Goal: Task Accomplishment & Management: Use online tool/utility

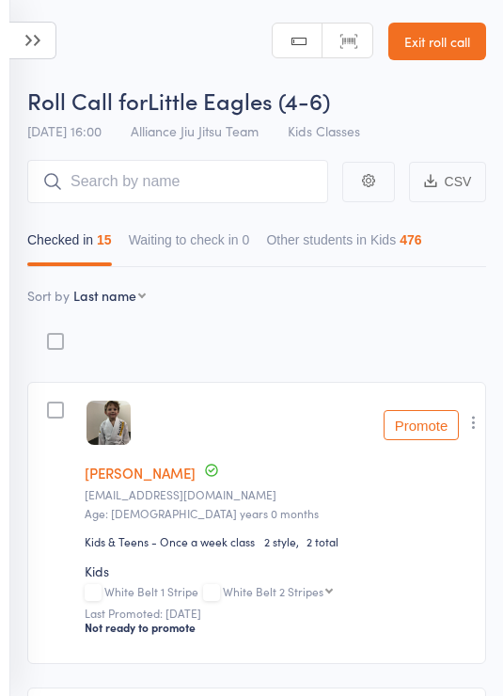
click at [28, 57] on icon at bounding box center [32, 41] width 47 height 38
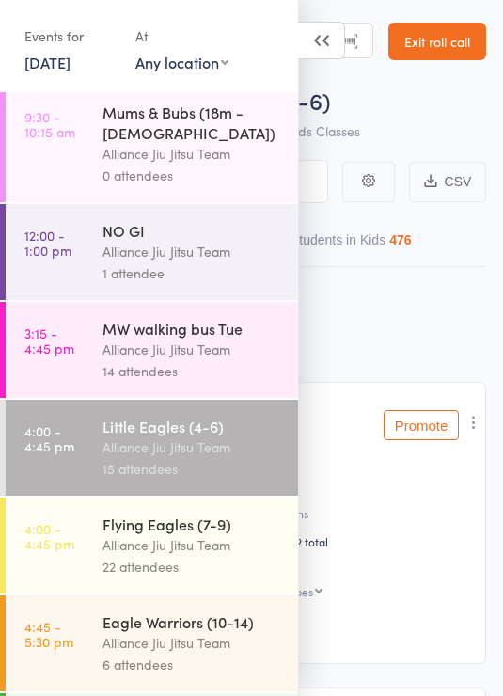
scroll to position [201, 0]
click at [232, 540] on div "Alliance Jiu Jitsu Team" at bounding box center [193, 546] width 180 height 22
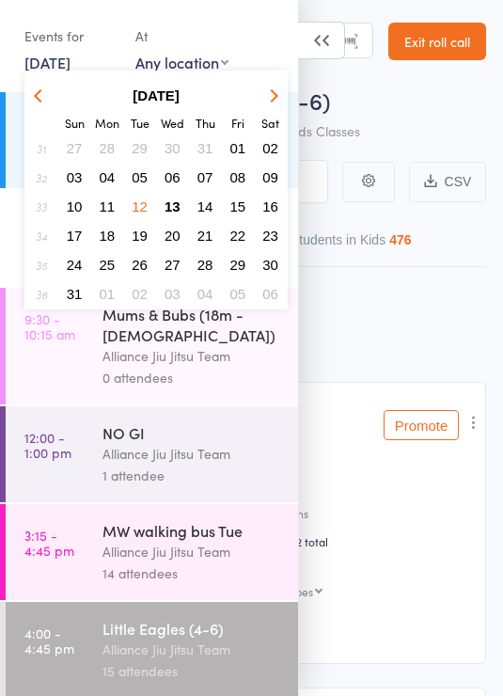
click at [175, 211] on span "13" at bounding box center [173, 207] width 16 height 16
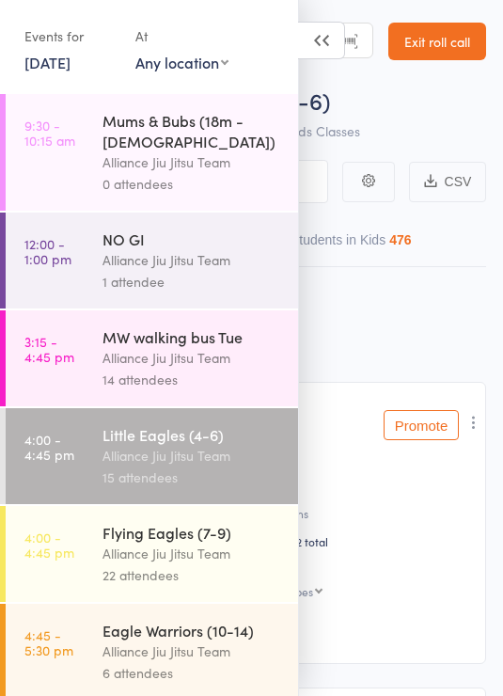
scroll to position [196, 0]
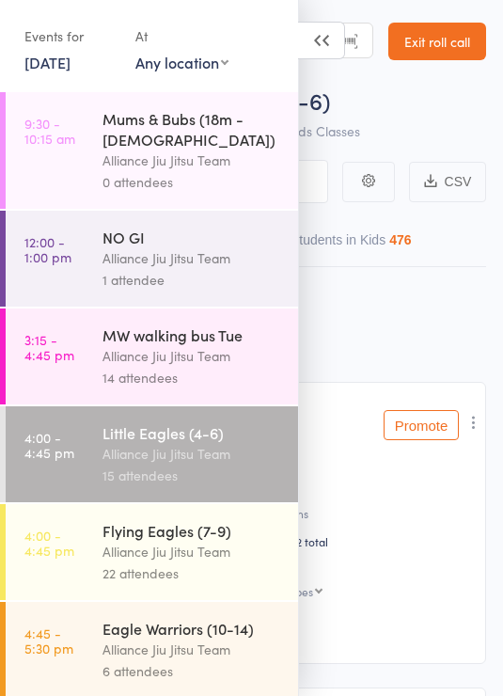
click at [203, 533] on div "Flying Eagles (7-9)" at bounding box center [193, 530] width 180 height 21
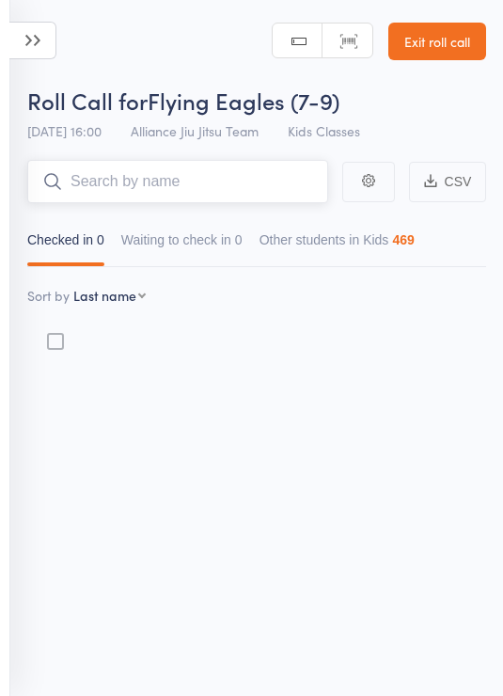
click at [245, 186] on input "search" at bounding box center [177, 181] width 301 height 43
click at [33, 25] on icon at bounding box center [32, 41] width 47 height 38
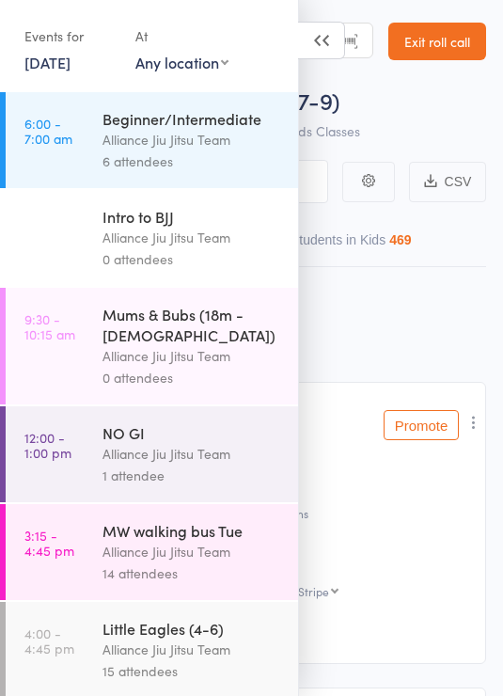
click at [69, 62] on link "[DATE]" at bounding box center [47, 62] width 46 height 21
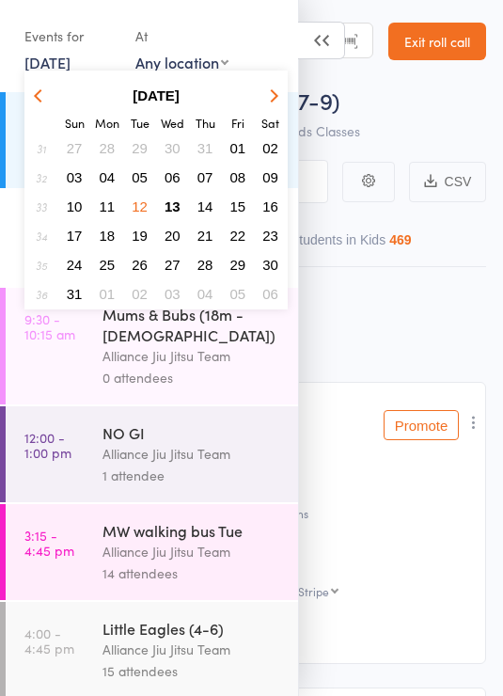
click at [175, 208] on span "13" at bounding box center [173, 207] width 16 height 16
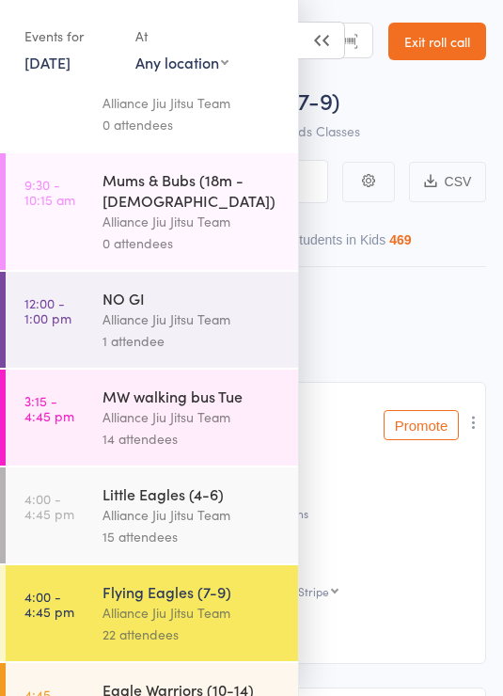
scroll to position [139, 0]
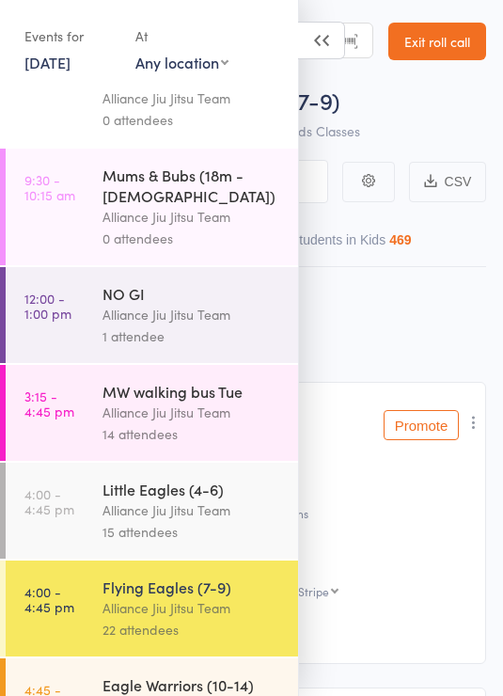
click at [218, 598] on div "Alliance Jiu Jitsu Team" at bounding box center [193, 608] width 180 height 22
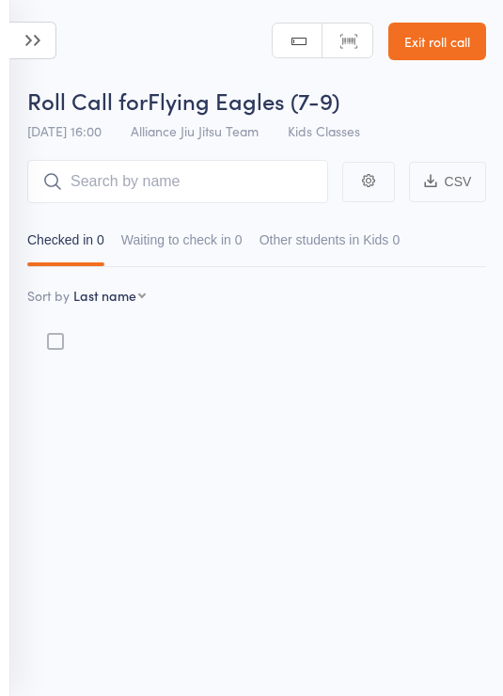
click at [30, 56] on icon at bounding box center [32, 41] width 47 height 38
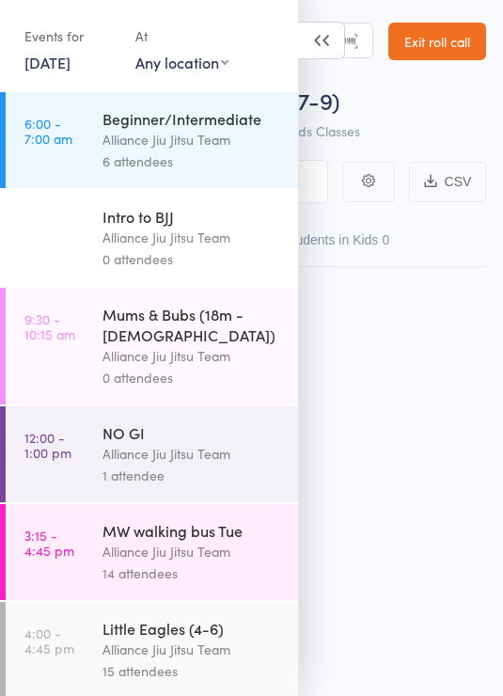
click at [67, 65] on link "[DATE]" at bounding box center [47, 62] width 46 height 21
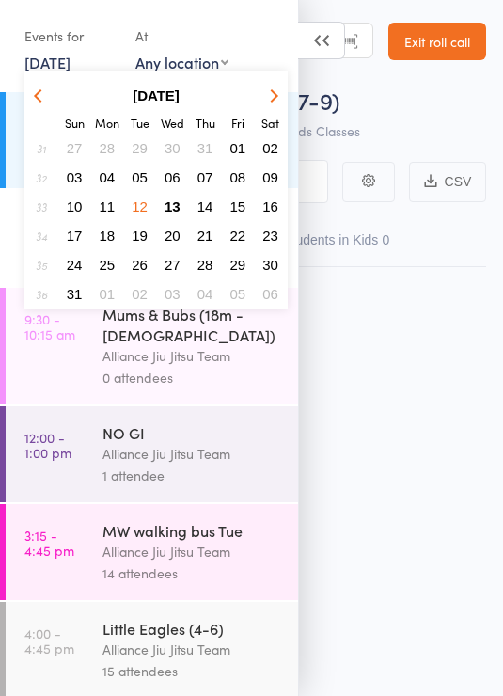
click at [185, 210] on button "13" at bounding box center [172, 206] width 29 height 25
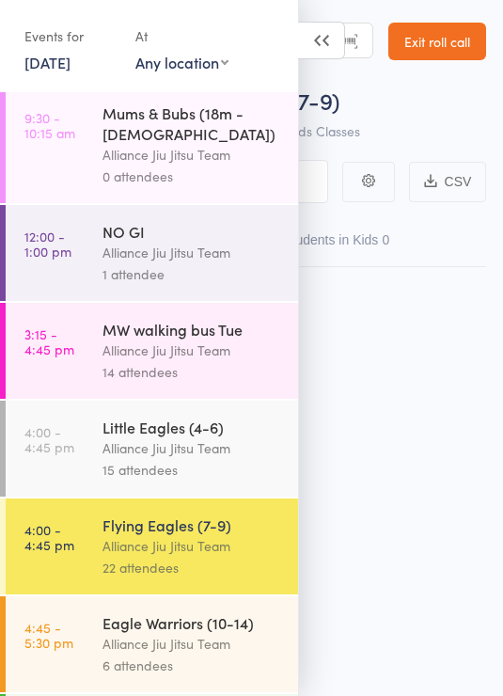
scroll to position [203, 0]
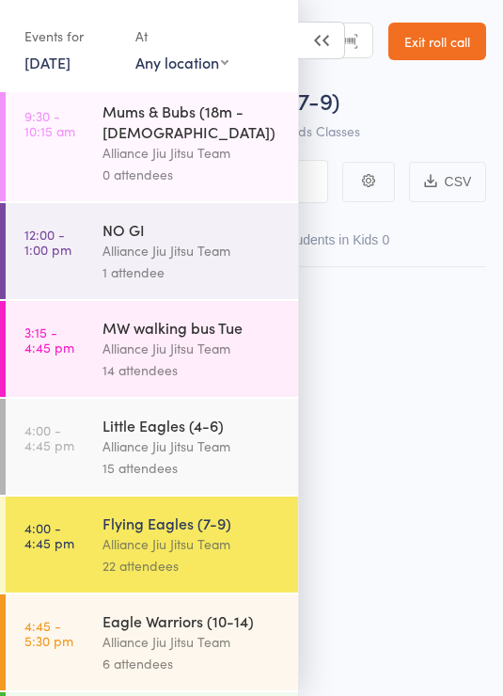
click at [208, 533] on div "Alliance Jiu Jitsu Team" at bounding box center [193, 544] width 180 height 22
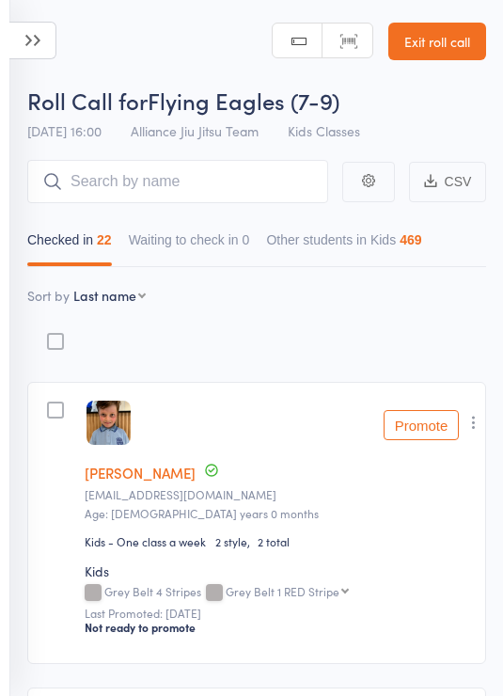
click at [24, 47] on icon at bounding box center [32, 41] width 47 height 38
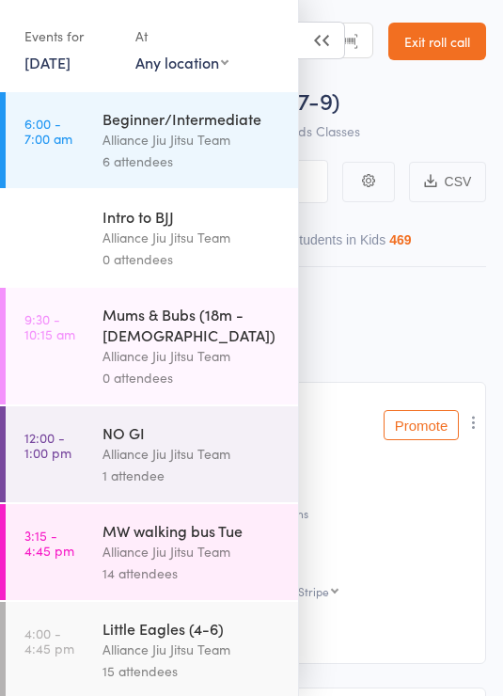
click at [71, 56] on link "[DATE]" at bounding box center [47, 62] width 46 height 21
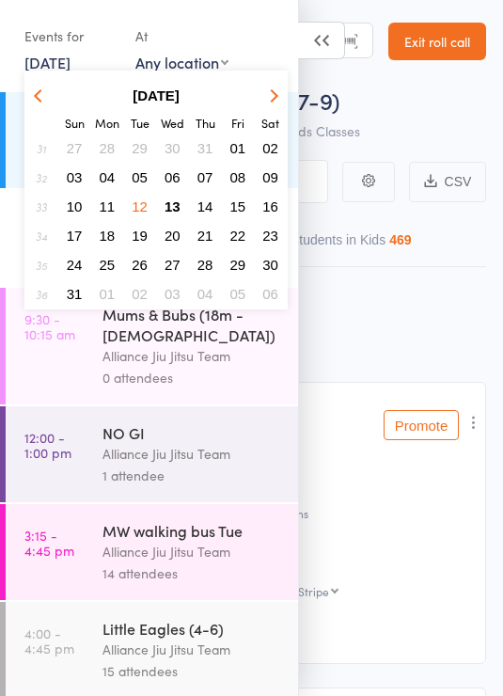
click at [169, 204] on span "13" at bounding box center [173, 207] width 16 height 16
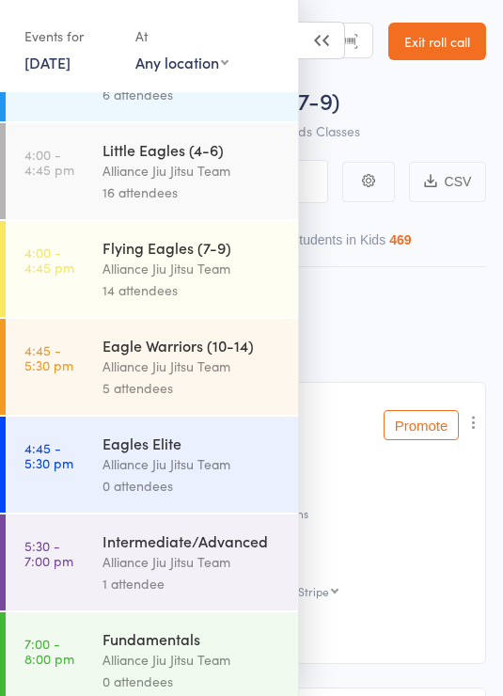
scroll to position [267, 0]
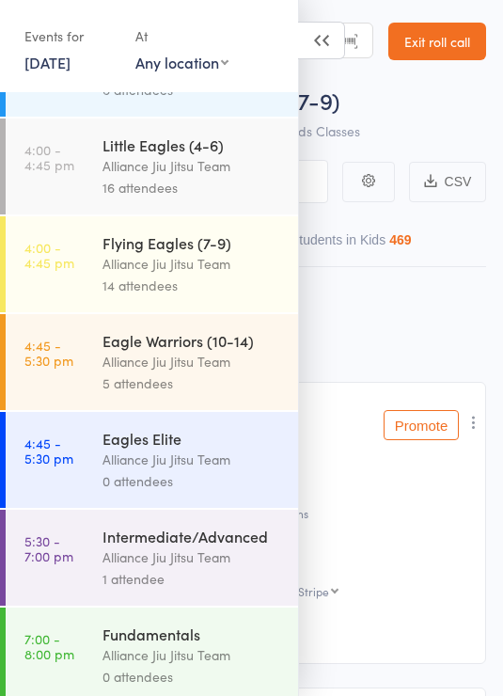
click at [231, 177] on div "Alliance Jiu Jitsu Team" at bounding box center [193, 166] width 180 height 22
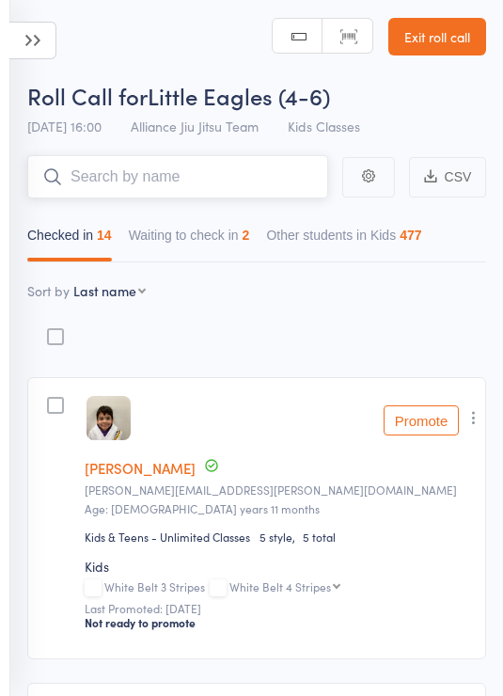
click at [231, 175] on input "search" at bounding box center [177, 176] width 301 height 43
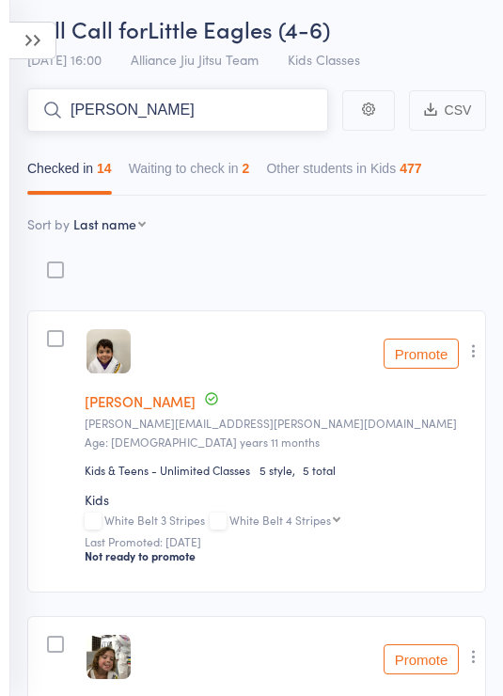
click at [221, 101] on input "Lilia" at bounding box center [177, 109] width 301 height 43
click at [229, 119] on input "Lilia" at bounding box center [177, 109] width 301 height 43
type input "L"
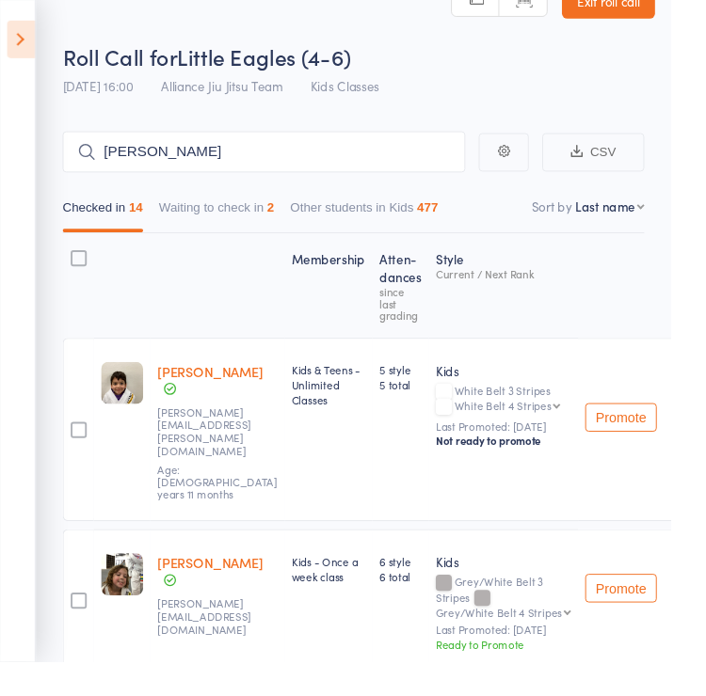
scroll to position [0, 0]
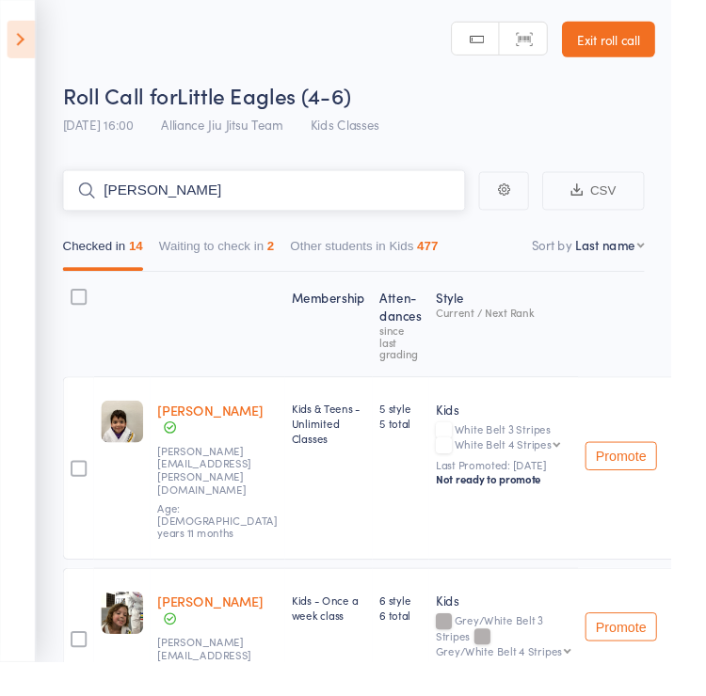
click at [309, 215] on input "Macri" at bounding box center [277, 200] width 423 height 43
type input "M"
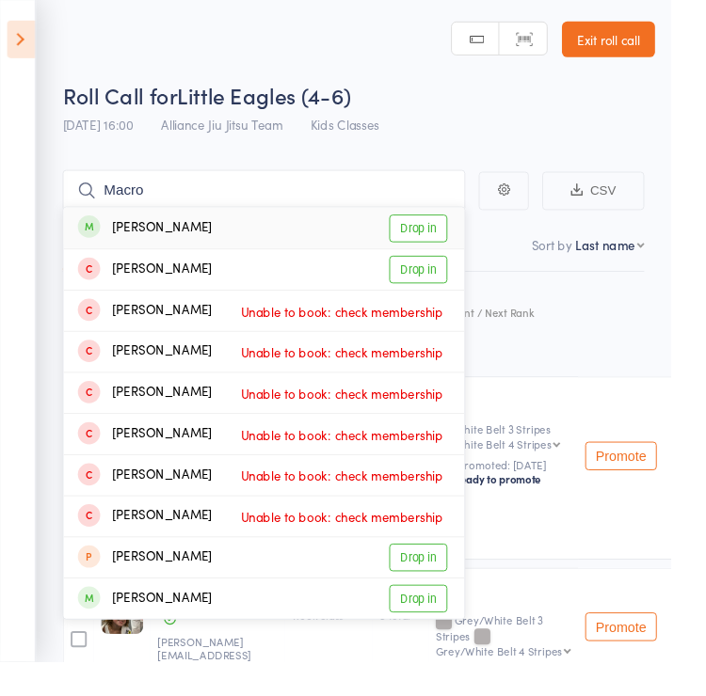
click at [444, 234] on div "Checked in 14 Waiting to check in 2 Other students in Kids 477" at bounding box center [372, 254] width 612 height 64
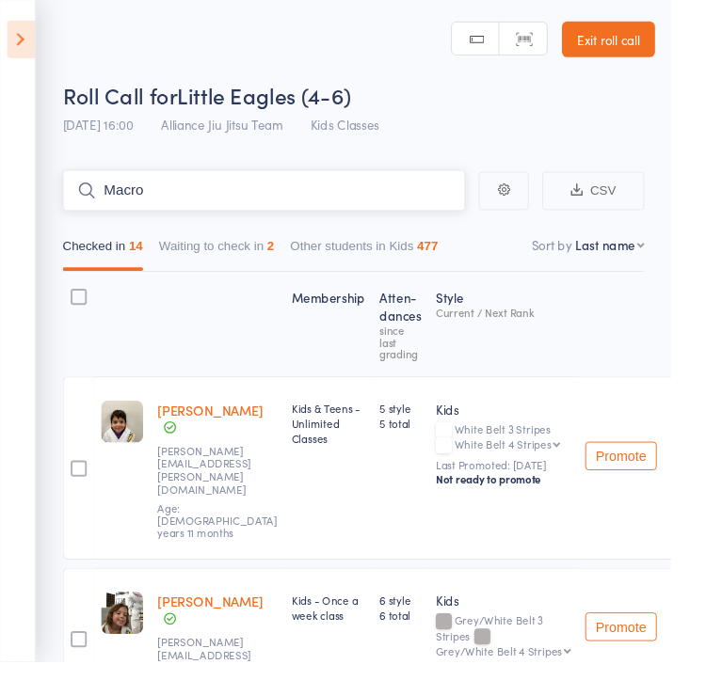
click at [378, 197] on input "Macro" at bounding box center [277, 200] width 423 height 43
type input "M"
type input "C"
type input "Chloe"
click at [368, 66] on header "Roll Call for Little Eagles (4-6) 13 Aug 16:00 Alliance Jiu Jitsu Team Kids Cla…" at bounding box center [353, 75] width 706 height 151
